Goal: Use online tool/utility

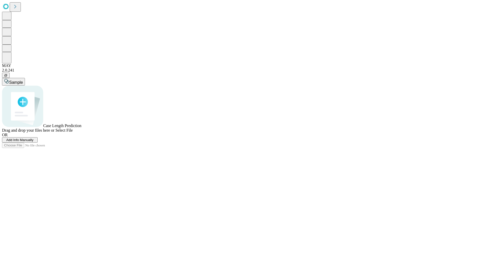
click at [34, 142] on span "Add Info Manually" at bounding box center [19, 140] width 27 height 4
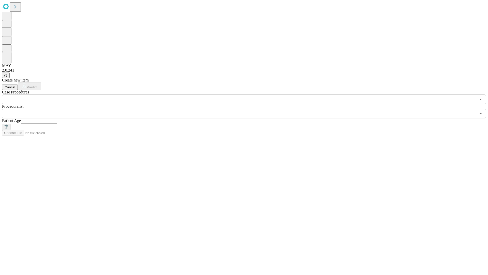
click at [57, 119] on input "text" at bounding box center [39, 121] width 36 height 5
type input "**"
click at [248, 109] on input "text" at bounding box center [239, 114] width 474 height 10
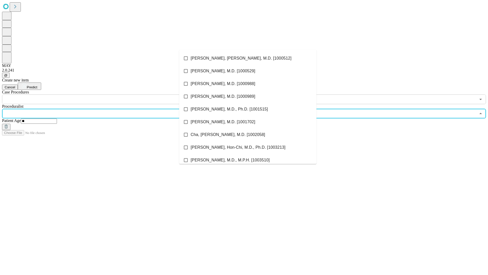
click at [248, 58] on li "[PERSON_NAME], [PERSON_NAME], M.D. [1000512]" at bounding box center [247, 58] width 137 height 13
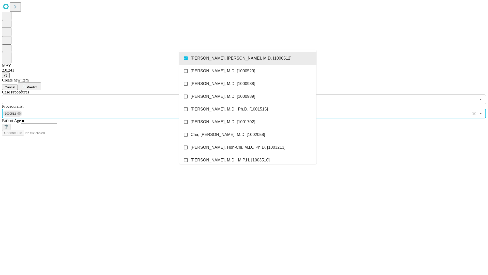
click at [107, 94] on input "text" at bounding box center [239, 99] width 474 height 10
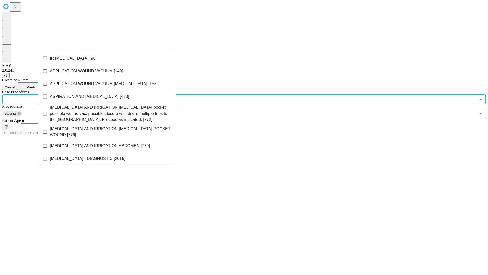
click at [107, 58] on li "IR [MEDICAL_DATA] [98]" at bounding box center [106, 58] width 137 height 13
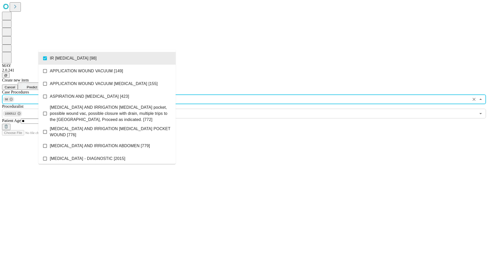
click at [37, 85] on span "Predict" at bounding box center [32, 87] width 10 height 4
